Goal: Information Seeking & Learning: Learn about a topic

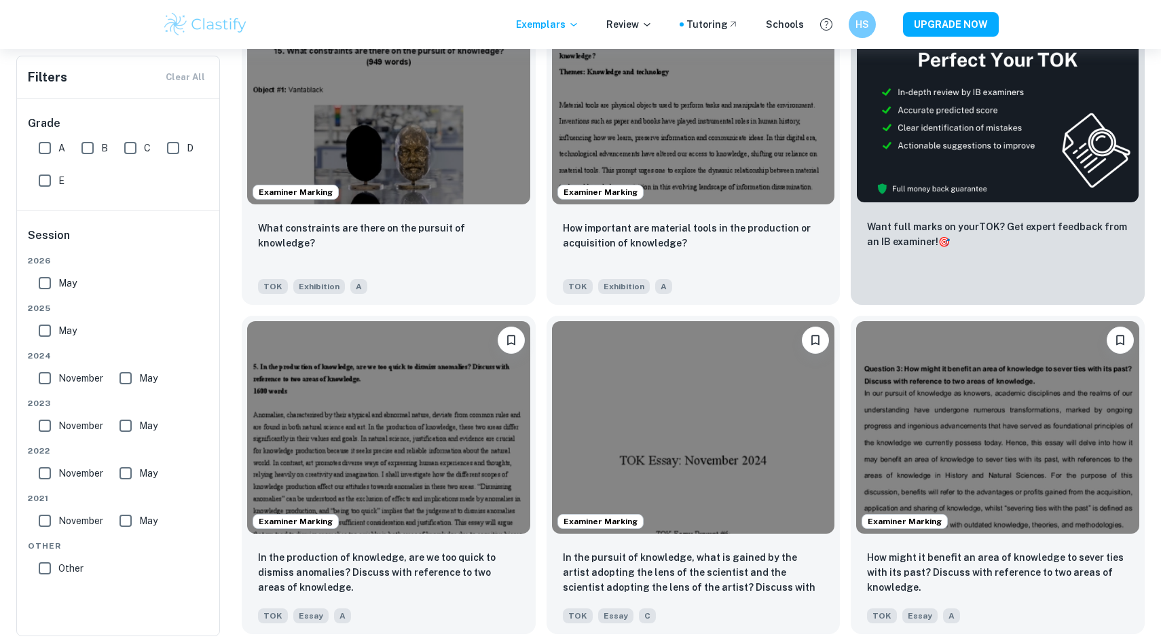
scroll to position [382, 0]
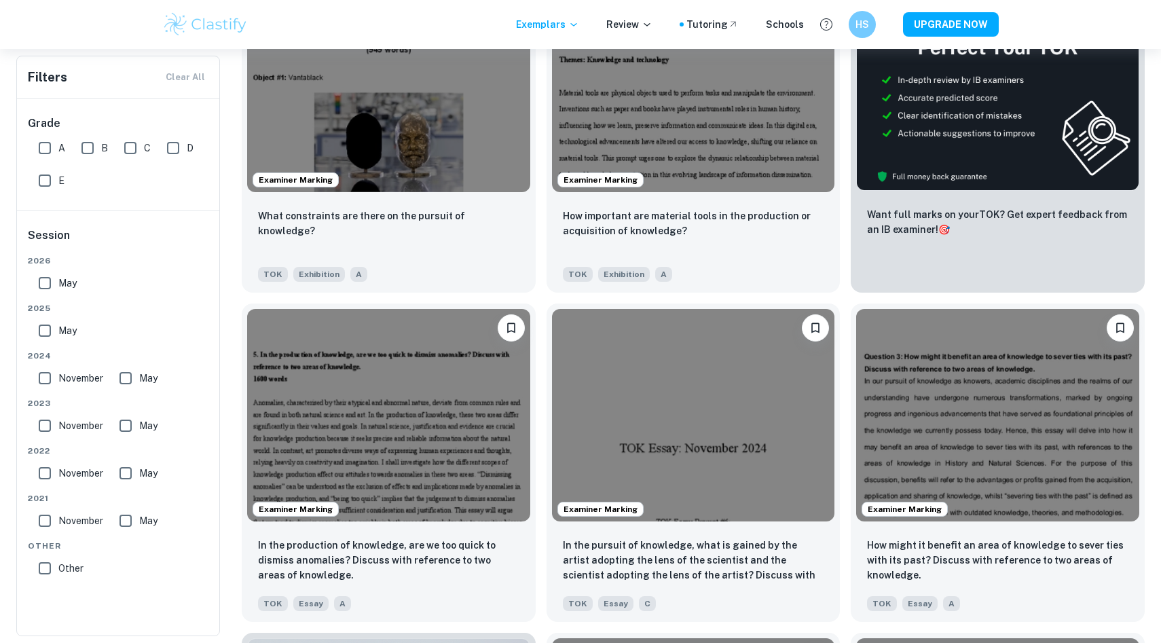
click at [41, 284] on input "May" at bounding box center [44, 283] width 27 height 27
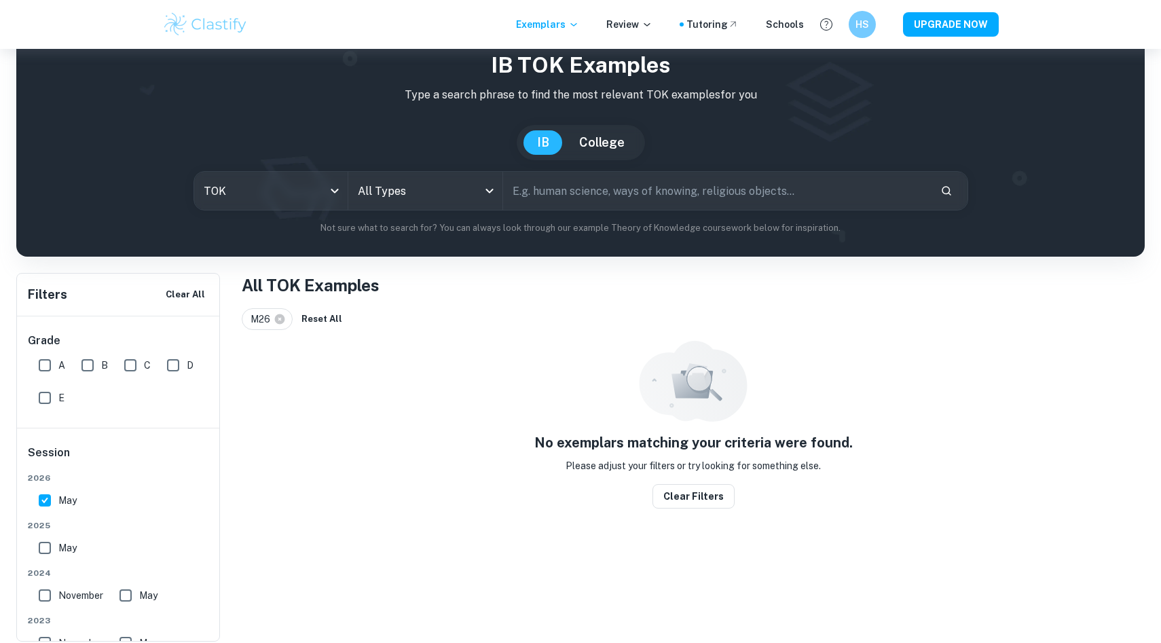
scroll to position [49, 0]
click at [47, 510] on input "May" at bounding box center [44, 500] width 27 height 27
checkbox input "false"
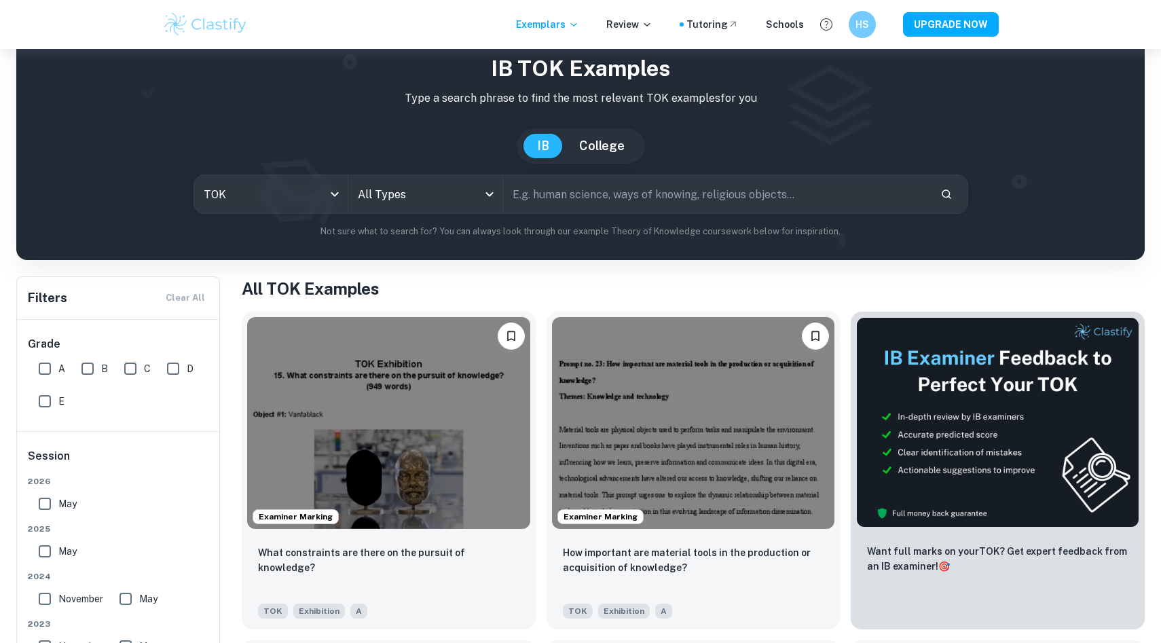
scroll to position [22, 0]
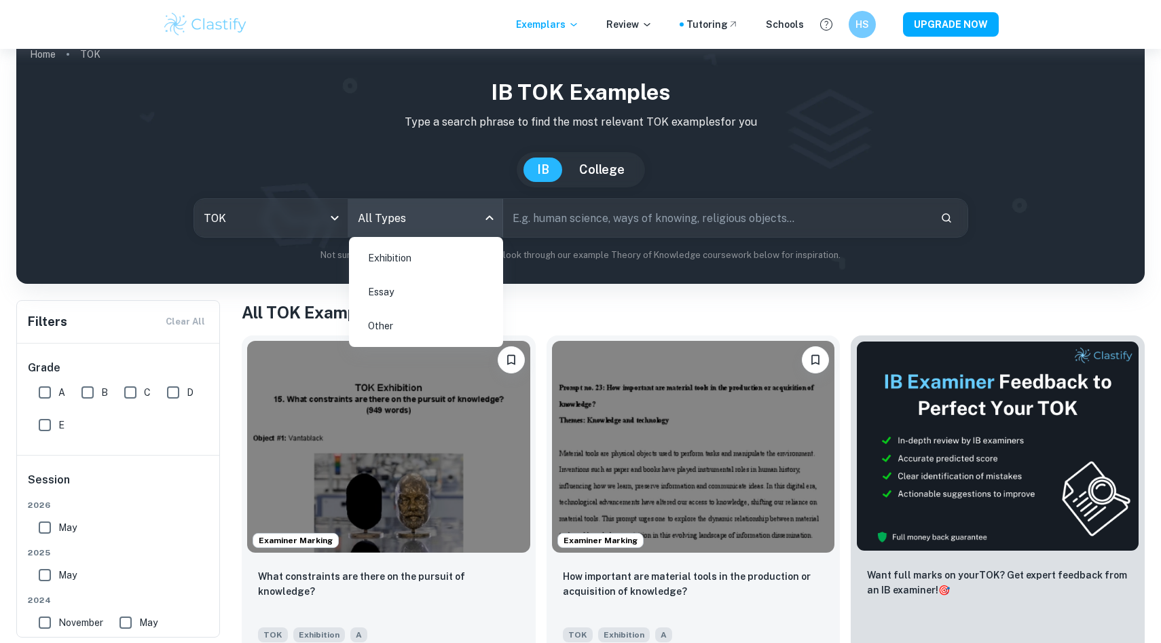
click at [422, 220] on body "We value your privacy We use cookies to enhance your browsing experience, serve…" at bounding box center [580, 348] width 1161 height 643
click at [402, 290] on li "Essay" at bounding box center [425, 291] width 143 height 31
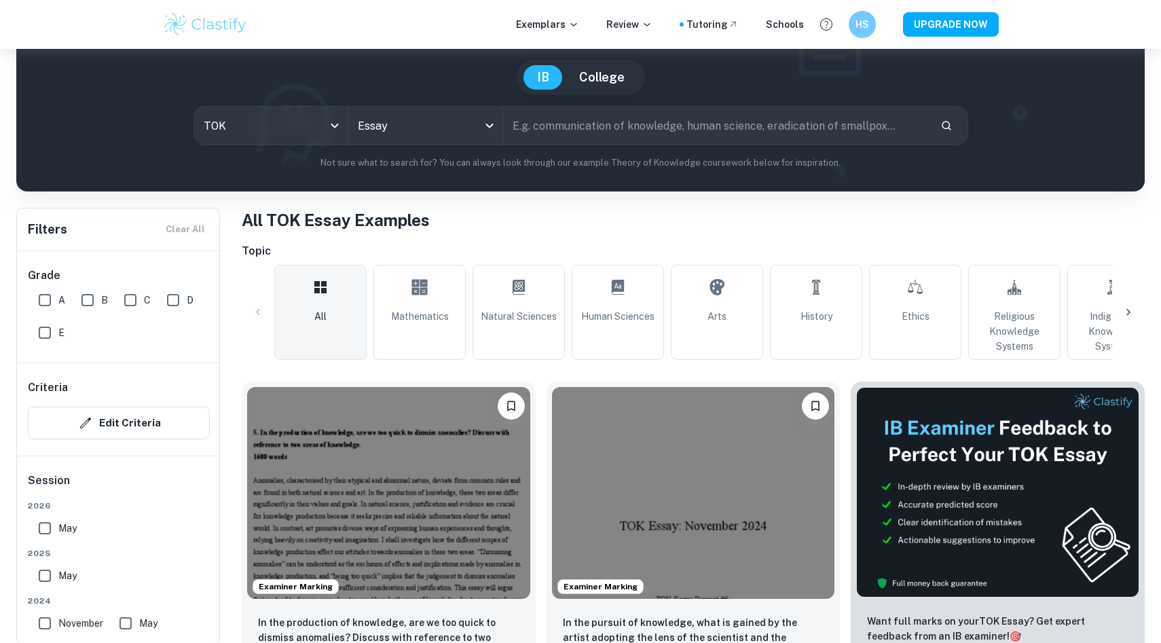
scroll to position [111, 0]
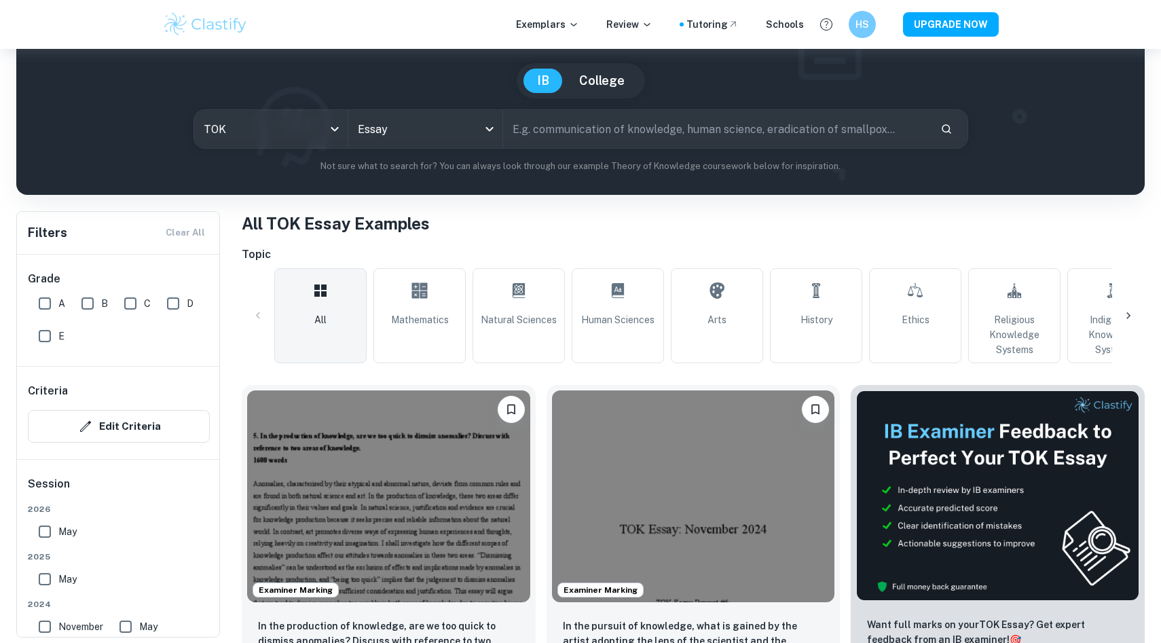
click at [578, 135] on input "text" at bounding box center [716, 129] width 426 height 38
type input "conveying"
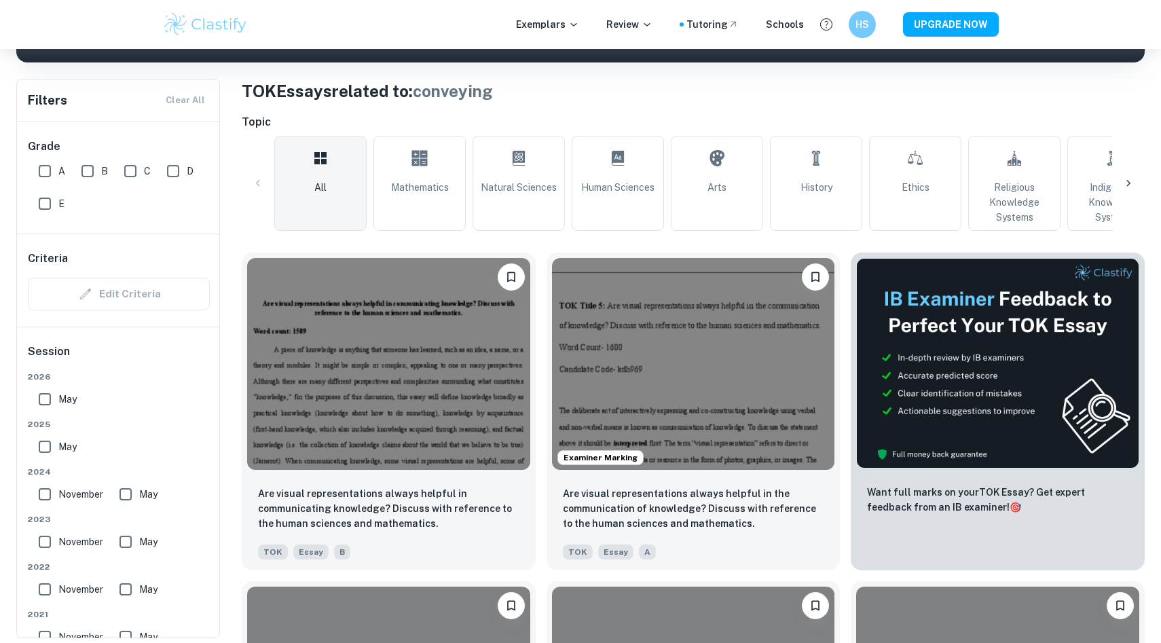
scroll to position [244, 0]
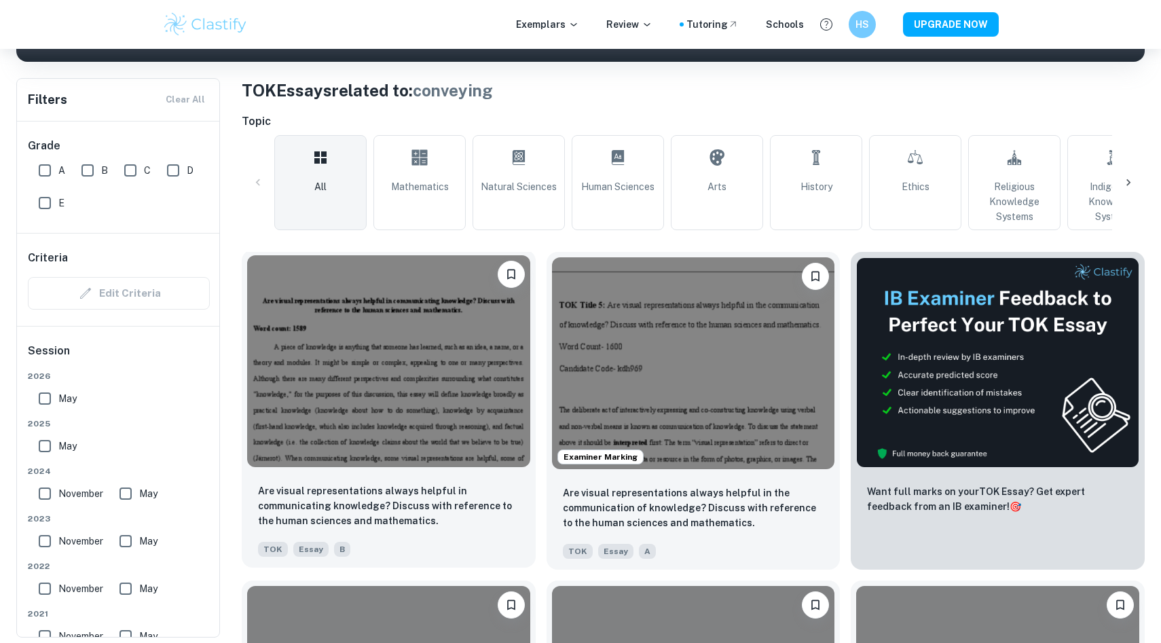
click at [325, 359] on img at bounding box center [388, 361] width 283 height 212
